Goal: Transaction & Acquisition: Purchase product/service

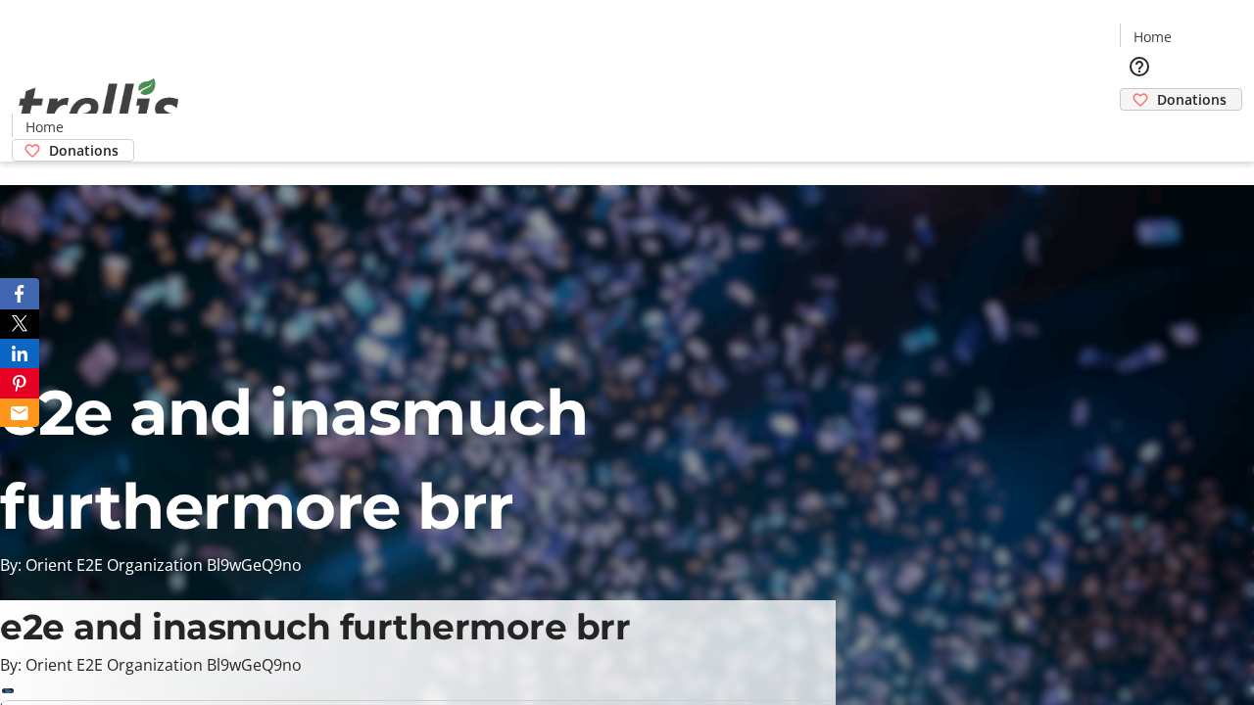
click at [1157, 89] on span "Donations" at bounding box center [1192, 99] width 70 height 21
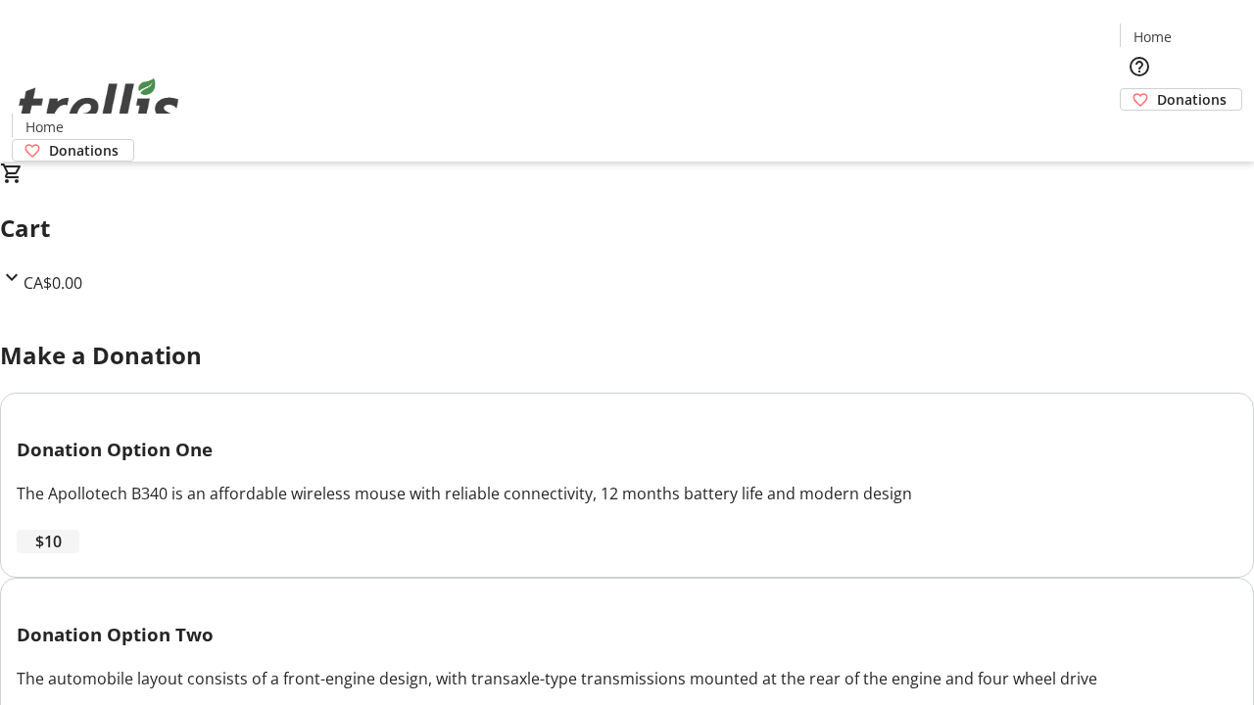
click at [62, 553] on span "$10" at bounding box center [48, 542] width 26 height 24
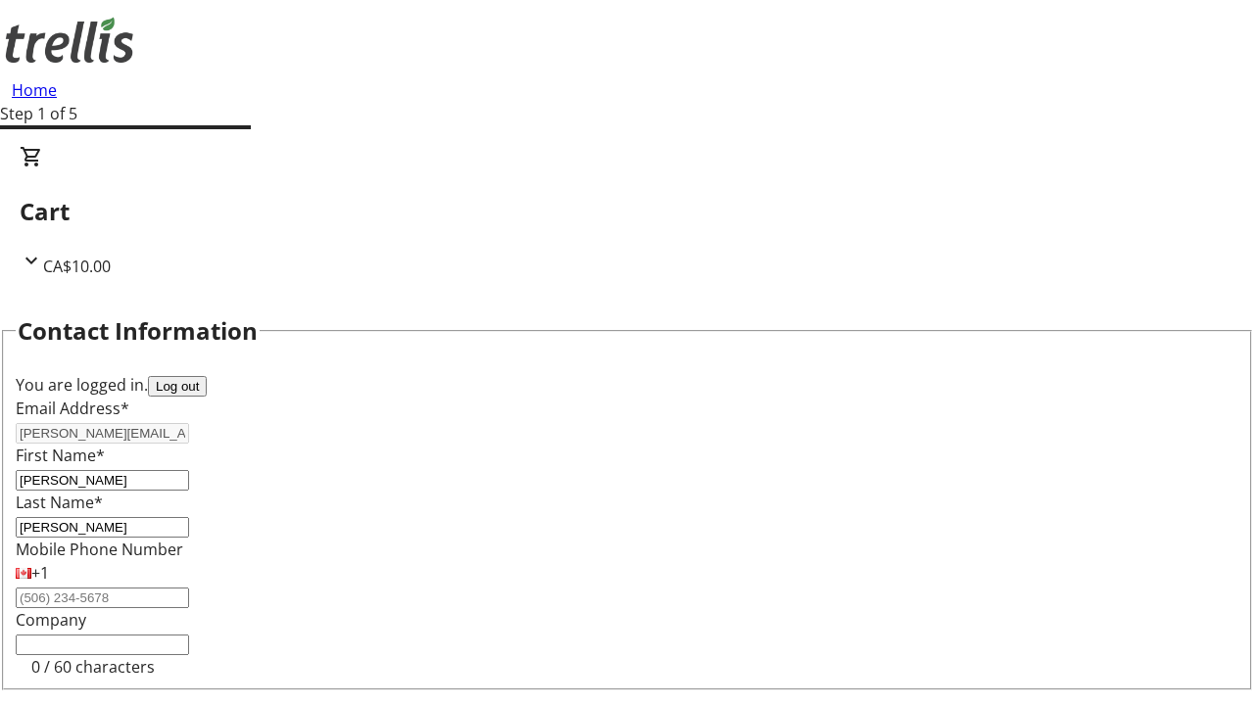
select select "CA"
type input "Kelowna"
select select "BC"
type input "Kelowna"
type input "V1Y 0C2"
